Goal: Information Seeking & Learning: Learn about a topic

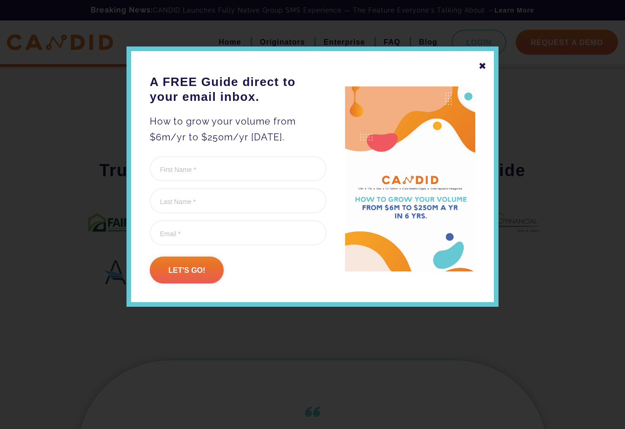
scroll to position [475, 0]
click at [487, 66] on div "✖ A FREE Guide direct to your email inbox. How to grow your volume from $6m/yr …" at bounding box center [312, 176] width 372 height 260
click at [485, 67] on div "✖" at bounding box center [482, 66] width 8 height 16
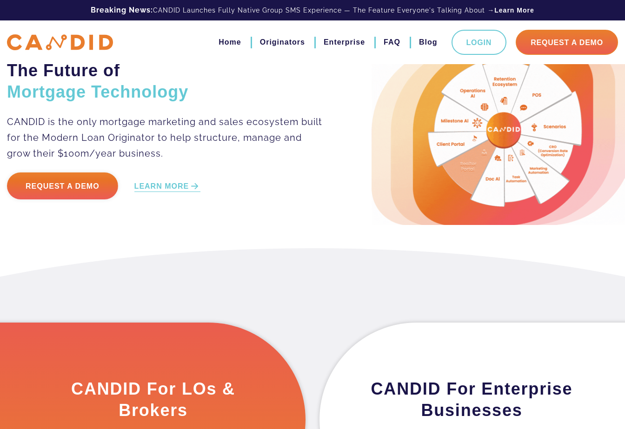
scroll to position [0, 0]
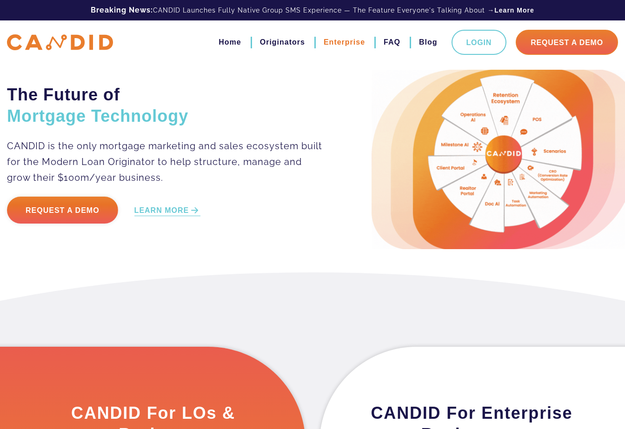
click at [339, 41] on link "Enterprise" at bounding box center [344, 42] width 41 height 16
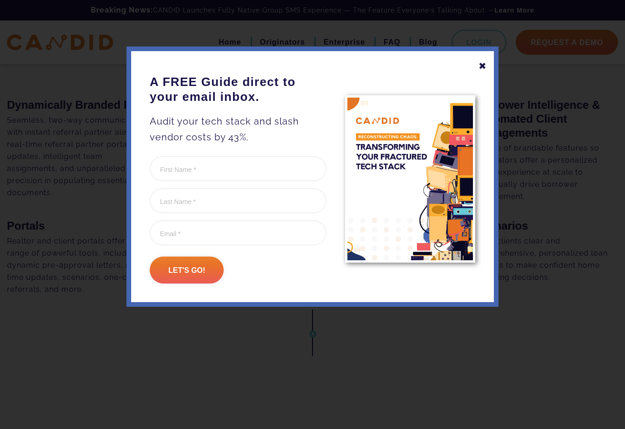
scroll to position [872, 0]
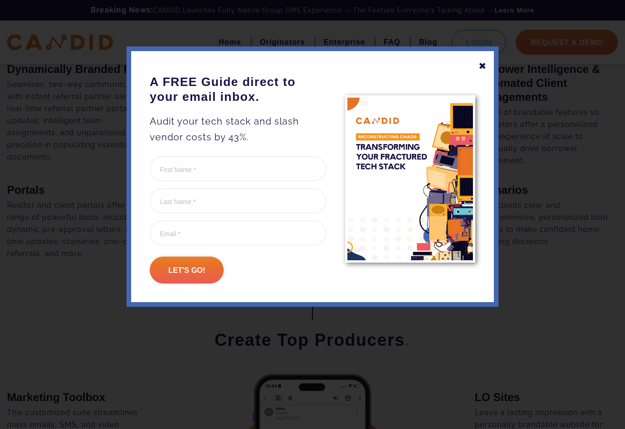
click at [481, 67] on div "✖" at bounding box center [482, 66] width 8 height 16
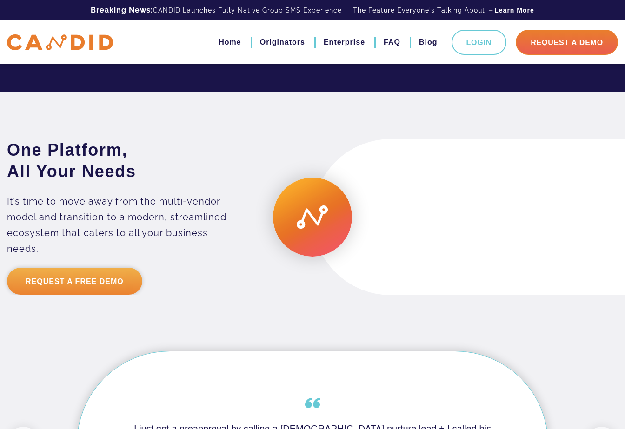
scroll to position [1708, 0]
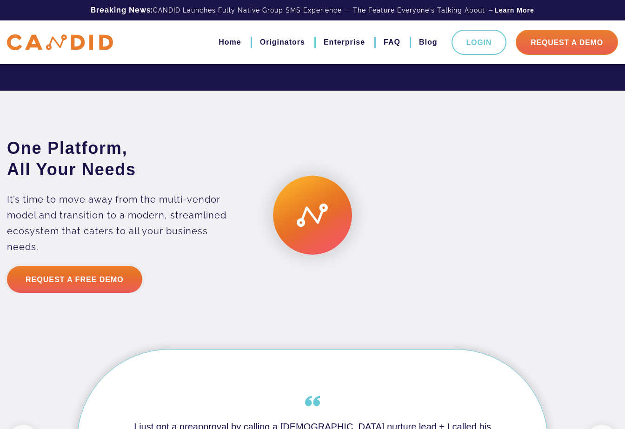
click at [469, 225] on video at bounding box center [468, 215] width 312 height 156
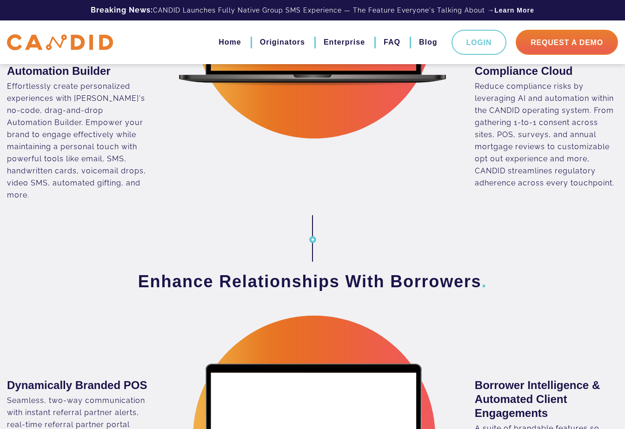
scroll to position [453, 0]
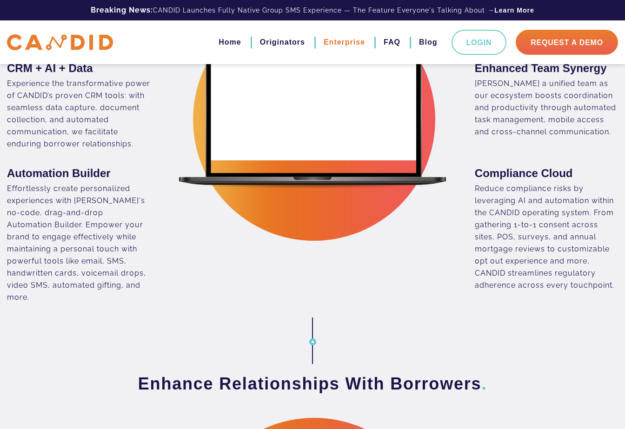
click at [353, 40] on link "Enterprise" at bounding box center [344, 42] width 41 height 16
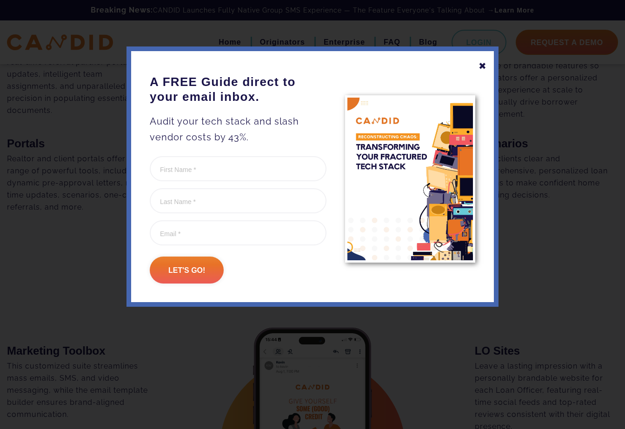
scroll to position [860, 0]
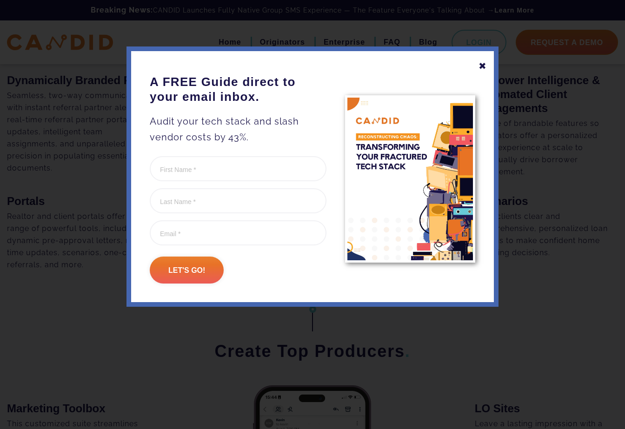
click at [488, 67] on div "✖ A FREE Guide direct to your email inbox. Audit your tech stack and slash vend…" at bounding box center [312, 176] width 372 height 260
click at [484, 64] on div "✖" at bounding box center [482, 66] width 8 height 16
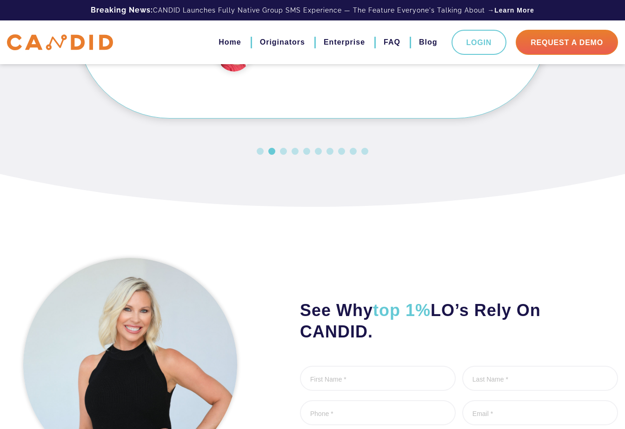
scroll to position [2471, 0]
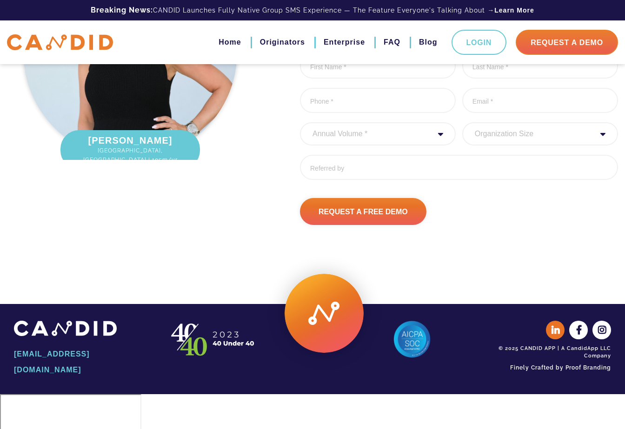
click at [556, 339] on icon at bounding box center [555, 330] width 19 height 19
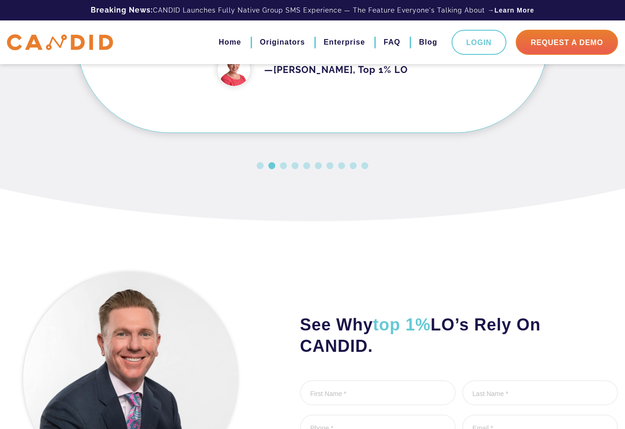
scroll to position [0, 0]
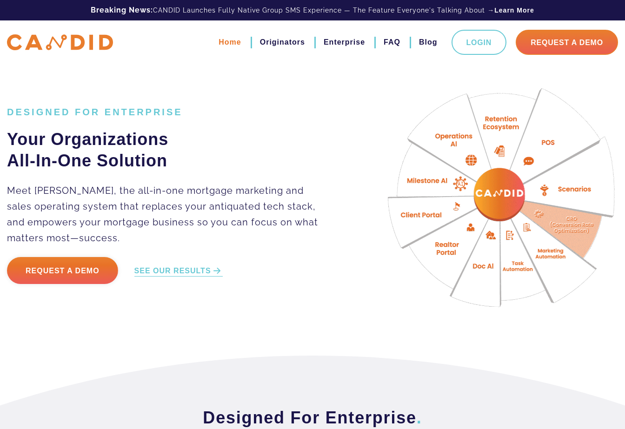
click at [233, 43] on link "Home" at bounding box center [229, 42] width 22 height 16
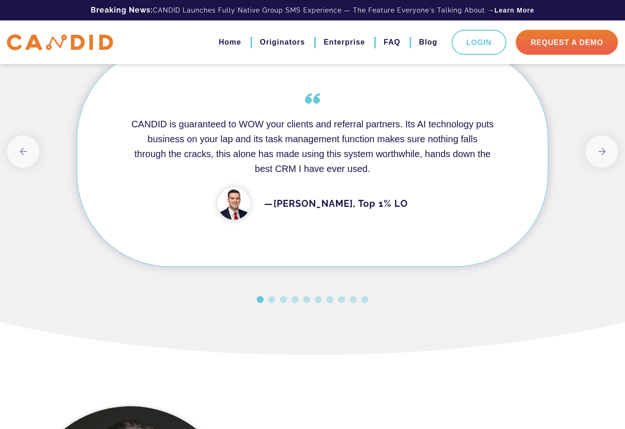
scroll to position [874, 0]
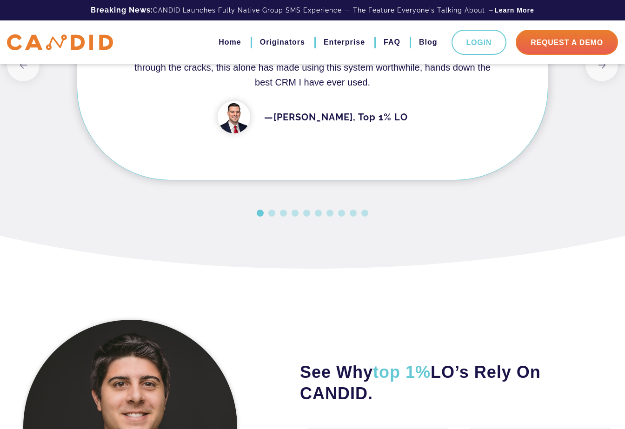
click at [272, 215] on button "2" at bounding box center [271, 213] width 7 height 7
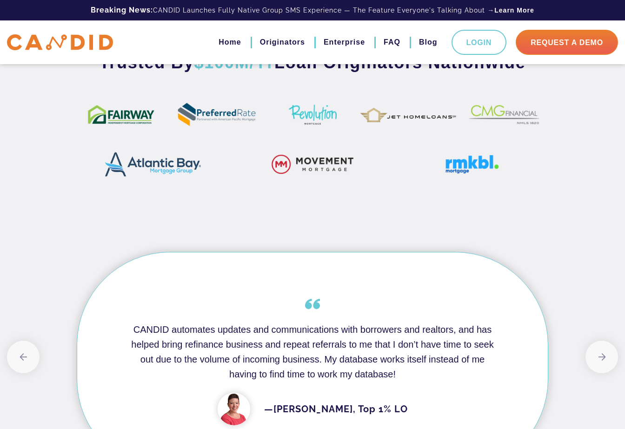
scroll to position [0, 0]
